Goal: Task Accomplishment & Management: Use online tool/utility

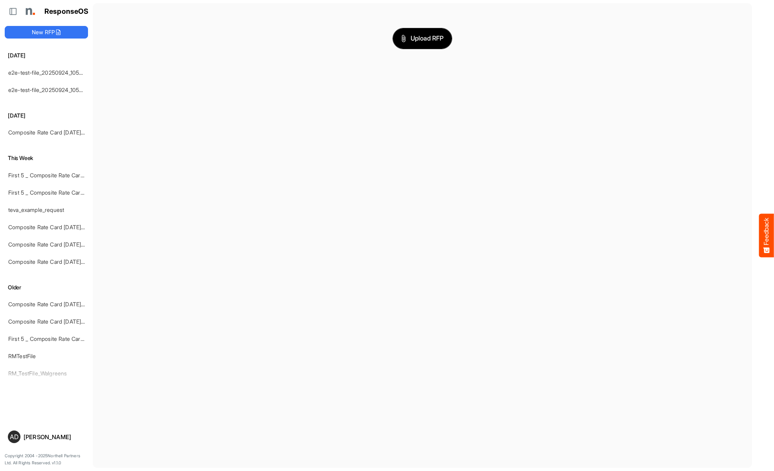
click at [422, 38] on span "Upload RFP" at bounding box center [422, 38] width 42 height 10
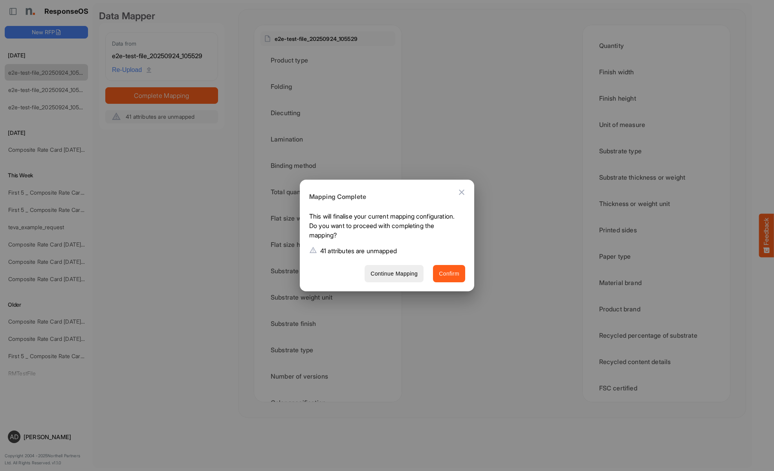
click at [449, 273] on span "Confirm" at bounding box center [449, 274] width 20 height 10
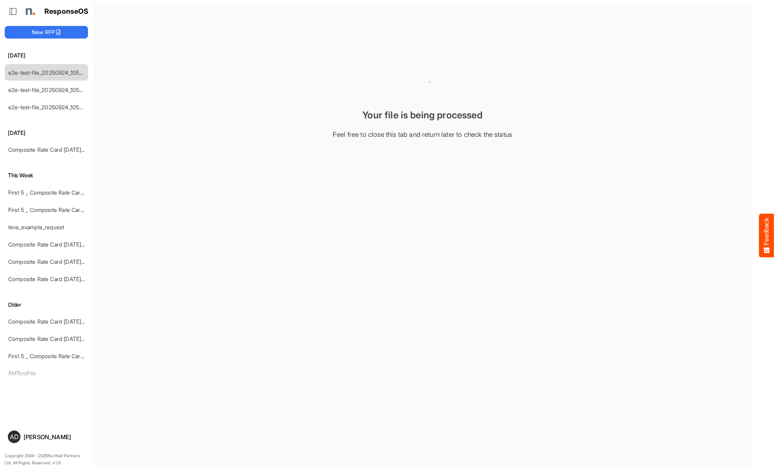
click at [258, 177] on main "Your file is being processed Feel free to close this tab and return later to ch…" at bounding box center [422, 235] width 659 height 464
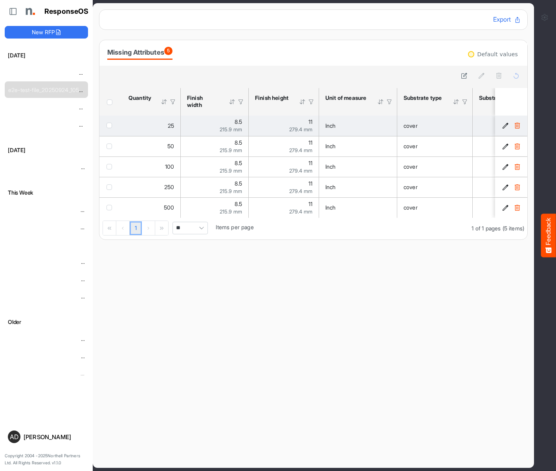
click at [111, 125] on span "checkbox" at bounding box center [108, 125] width 5 height 5
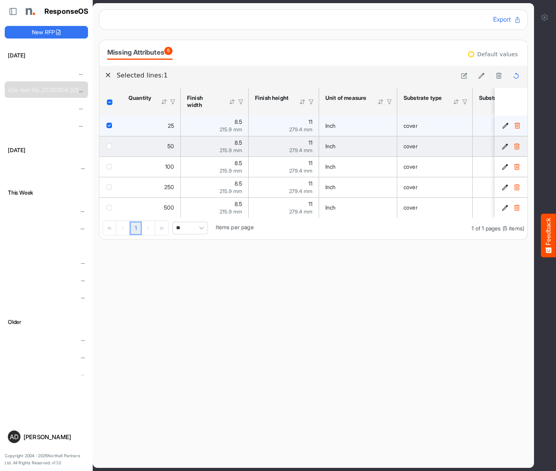
click at [111, 146] on span "checkbox" at bounding box center [108, 145] width 5 height 5
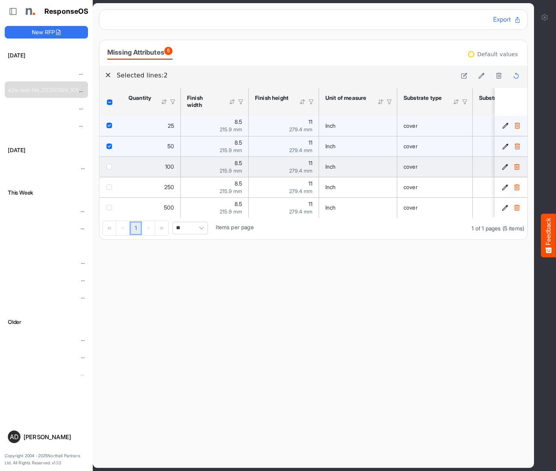
click at [111, 166] on span "checkbox" at bounding box center [108, 166] width 5 height 5
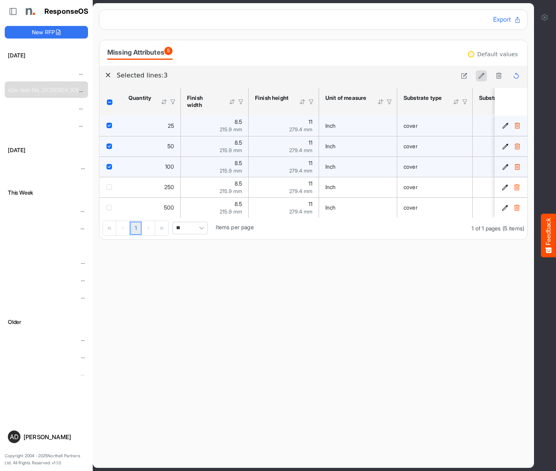
click at [481, 76] on icon at bounding box center [481, 75] width 7 height 7
